Goal: Information Seeking & Learning: Learn about a topic

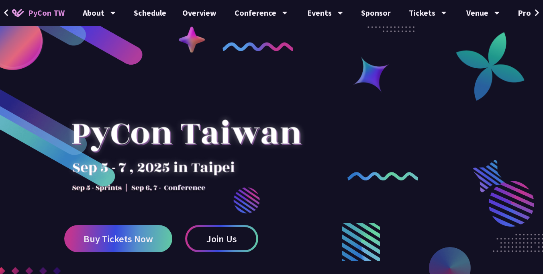
click at [538, 11] on icon at bounding box center [537, 13] width 5 height 8
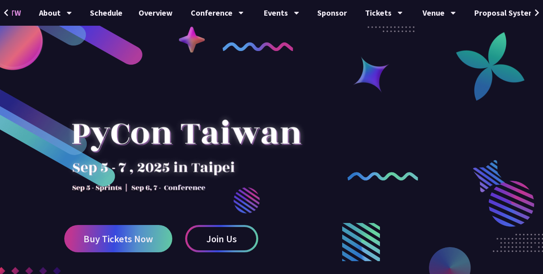
scroll to position [0, 85]
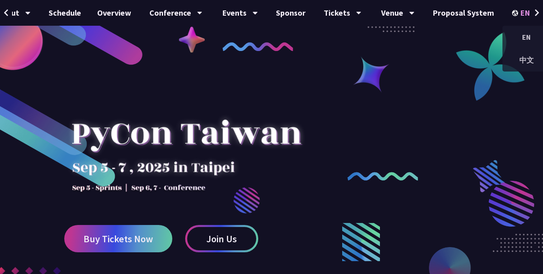
click at [524, 12] on div "EN" at bounding box center [526, 13] width 29 height 26
click at [512, 54] on div "中文" at bounding box center [526, 60] width 48 height 19
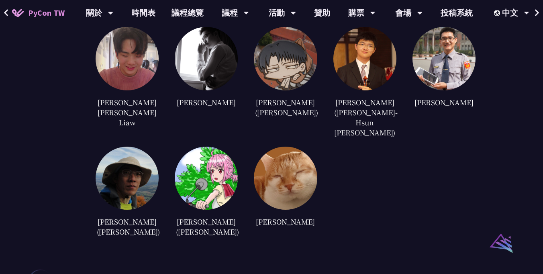
scroll to position [2510, 0]
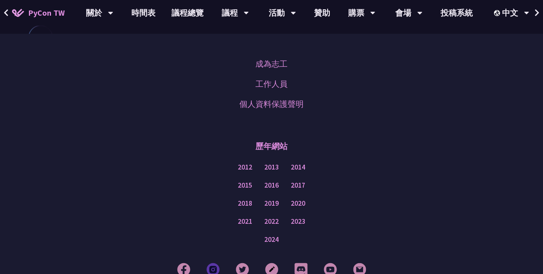
click at [213, 263] on img at bounding box center [212, 269] width 13 height 13
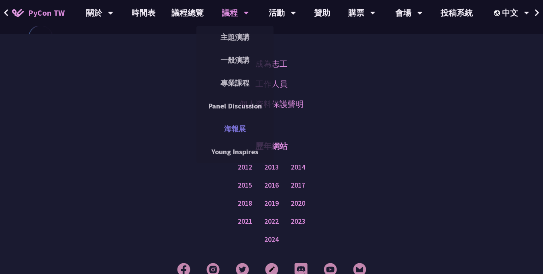
scroll to position [2510, 0]
click at [242, 38] on link "主題演講" at bounding box center [234, 37] width 77 height 19
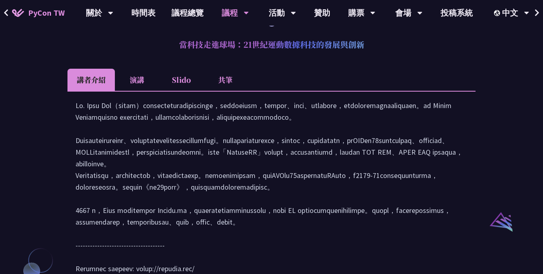
scroll to position [708, 0]
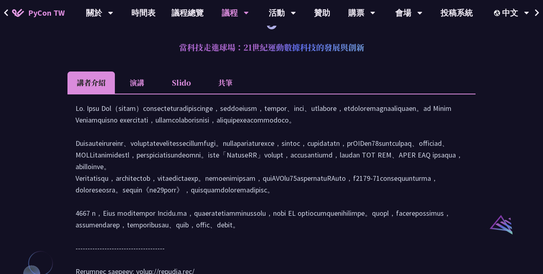
click at [181, 82] on li "Slido" at bounding box center [181, 82] width 44 height 22
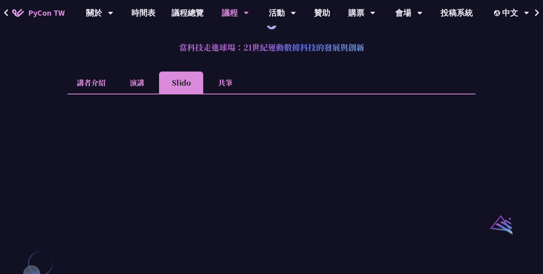
click at [230, 82] on li "共筆" at bounding box center [225, 82] width 44 height 22
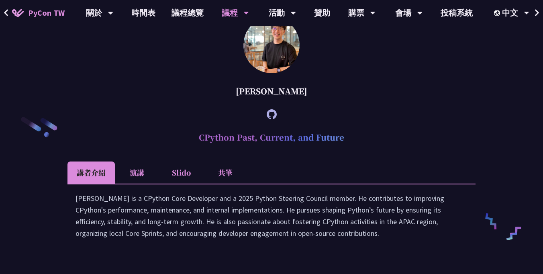
scroll to position [1398, 0]
